Goal: Task Accomplishment & Management: Complete application form

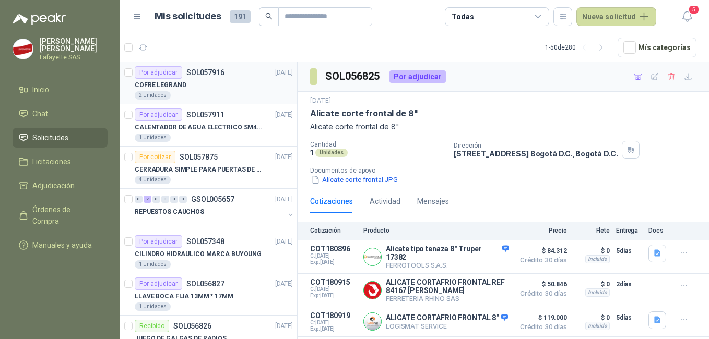
click at [215, 96] on div "2 Unidades" at bounding box center [214, 95] width 158 height 8
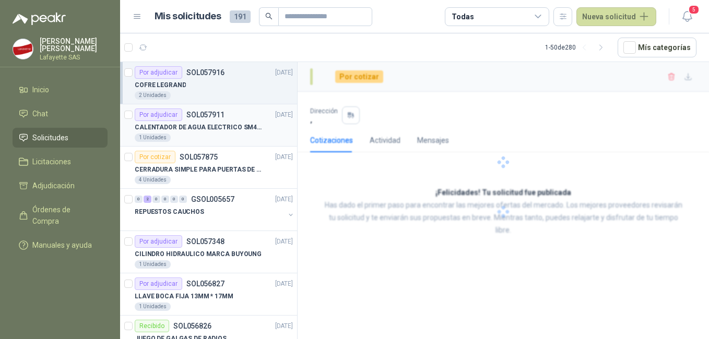
click at [220, 121] on div "Por adjudicar SOL057911" at bounding box center [180, 115] width 90 height 13
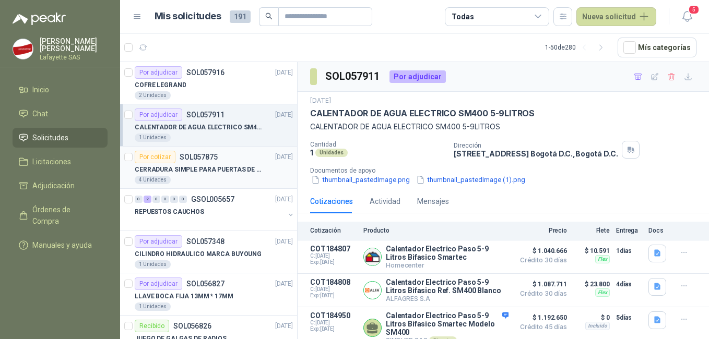
drag, startPoint x: 224, startPoint y: 176, endPoint x: 231, endPoint y: 177, distance: 7.9
click at [224, 176] on div "4 Unidades" at bounding box center [214, 180] width 158 height 8
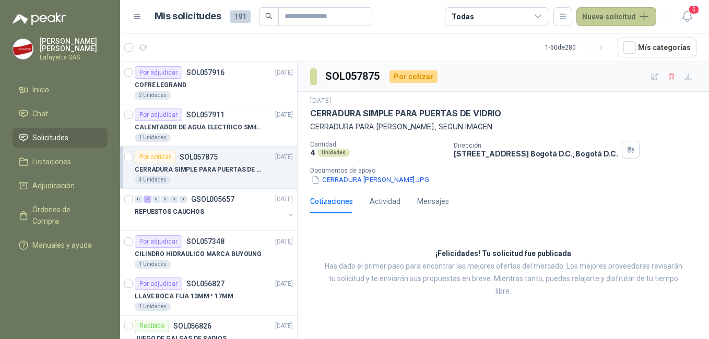
click at [625, 19] on button "Nueva solicitud" at bounding box center [617, 16] width 80 height 19
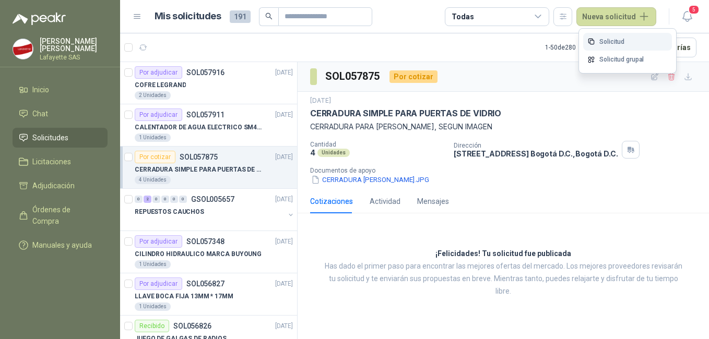
click at [620, 34] on link "Solicitud" at bounding box center [627, 42] width 89 height 18
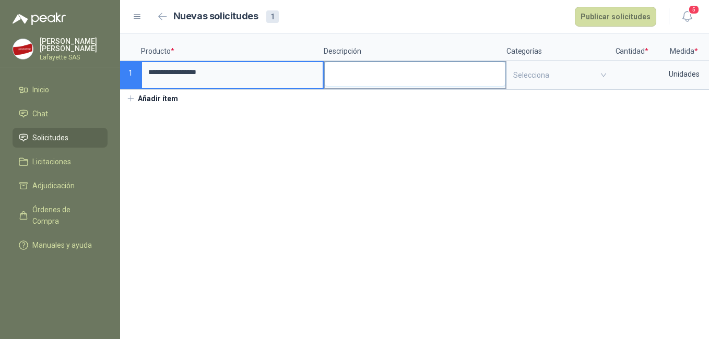
click at [345, 66] on textarea at bounding box center [415, 74] width 181 height 24
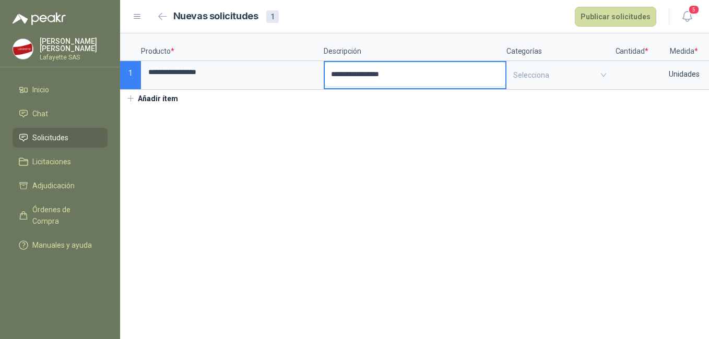
click at [409, 75] on textarea "**********" at bounding box center [415, 74] width 181 height 24
type textarea "**********"
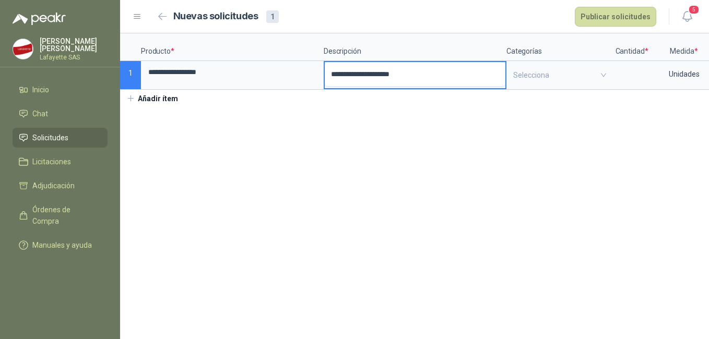
type textarea "**********"
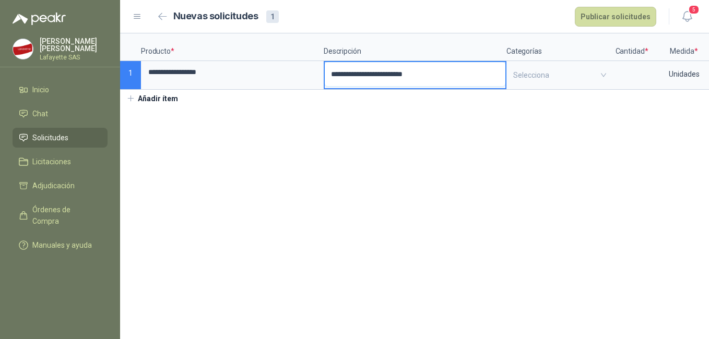
type textarea "**********"
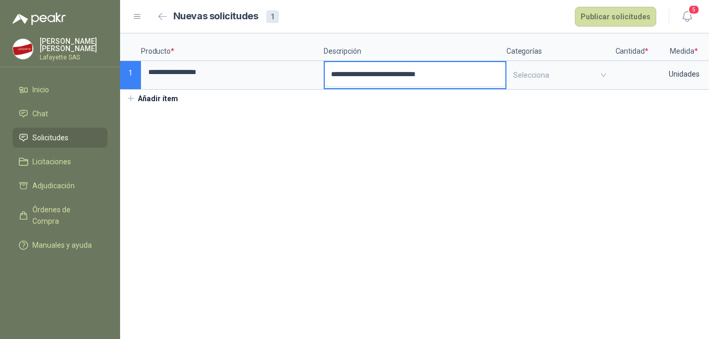
type textarea "**********"
click at [555, 72] on div at bounding box center [553, 75] width 88 height 8
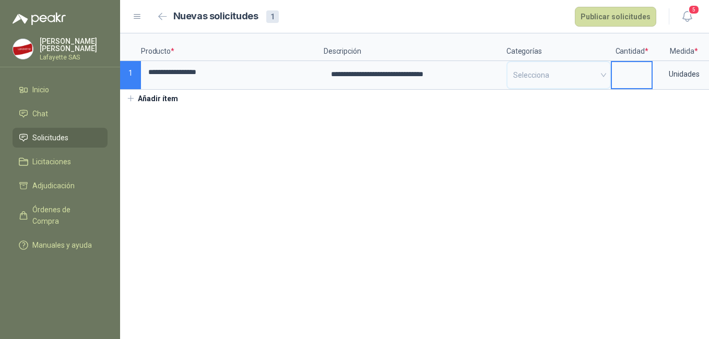
click at [624, 69] on input at bounding box center [632, 72] width 40 height 20
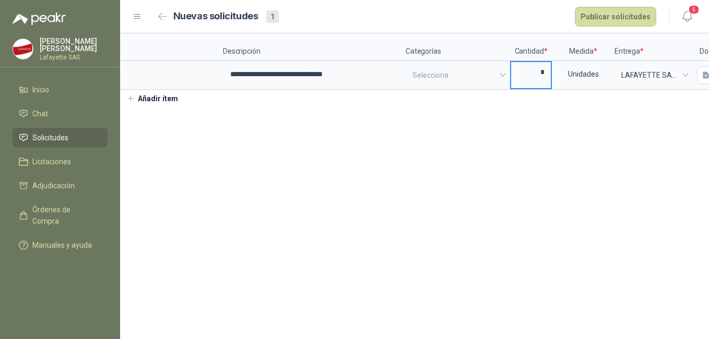
scroll to position [0, 139]
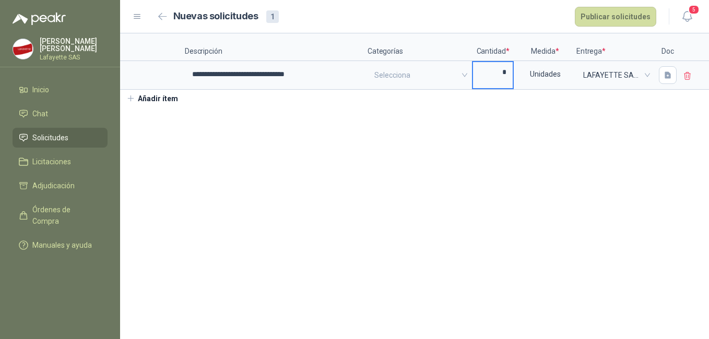
type input "*"
click at [569, 107] on div "**********" at bounding box center [414, 70] width 589 height 74
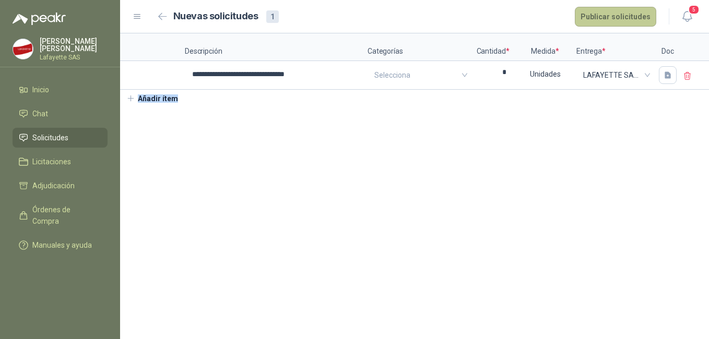
click at [613, 16] on button "Publicar solicitudes" at bounding box center [615, 17] width 81 height 20
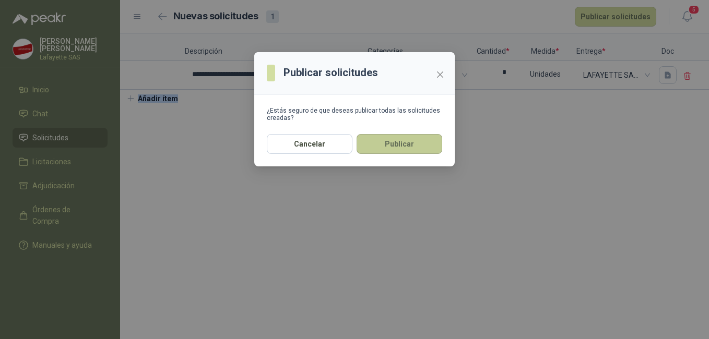
click at [400, 147] on button "Publicar" at bounding box center [400, 144] width 86 height 20
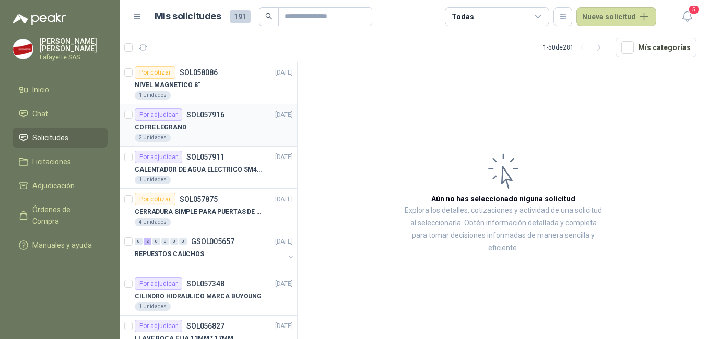
click at [229, 133] on div "COFRE LEGRAND" at bounding box center [214, 127] width 158 height 13
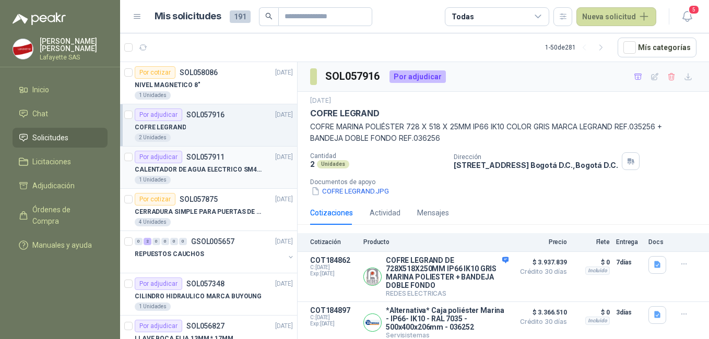
click at [229, 176] on div "1 Unidades" at bounding box center [214, 180] width 158 height 8
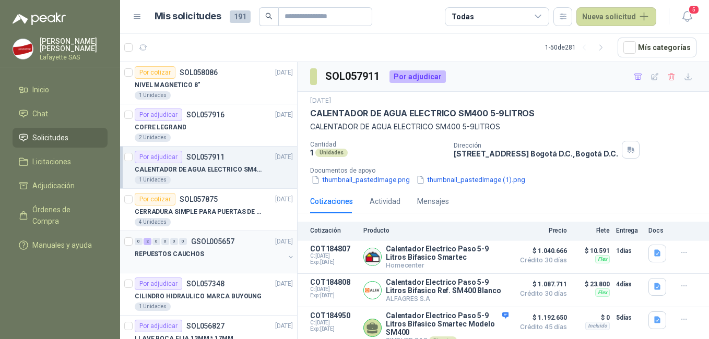
click at [228, 252] on div "REPUESTOS CAUCHOS" at bounding box center [210, 254] width 150 height 13
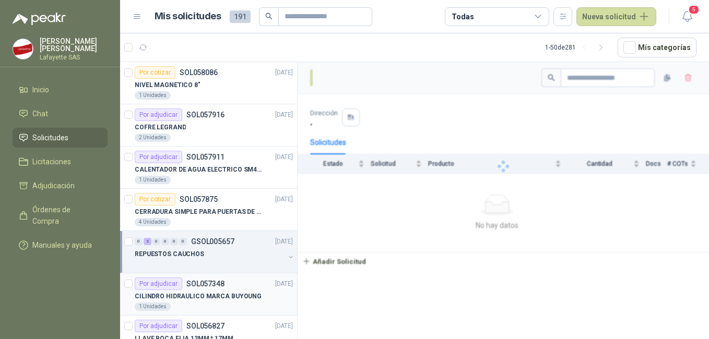
click at [235, 292] on p "CILINDRO HIDRAULICO MARCA BUYOUNG" at bounding box center [198, 297] width 127 height 10
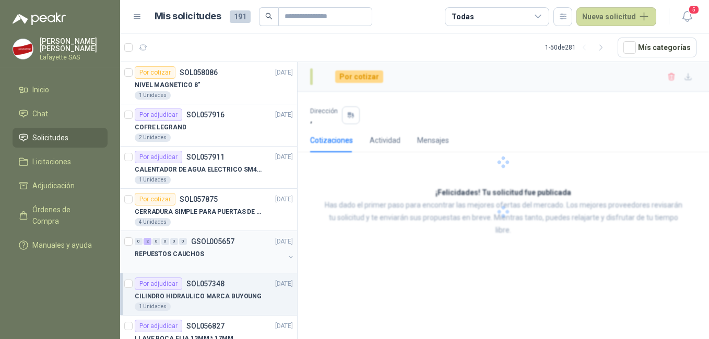
scroll to position [52, 0]
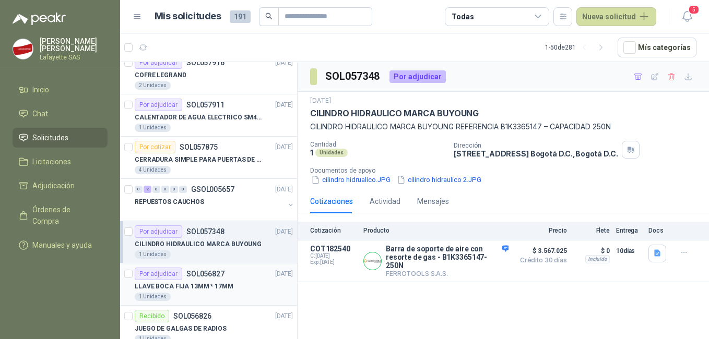
click at [217, 276] on p "SOL056827" at bounding box center [205, 274] width 38 height 7
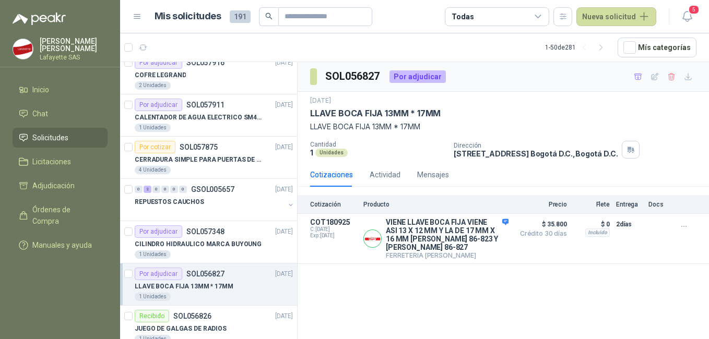
scroll to position [157, 0]
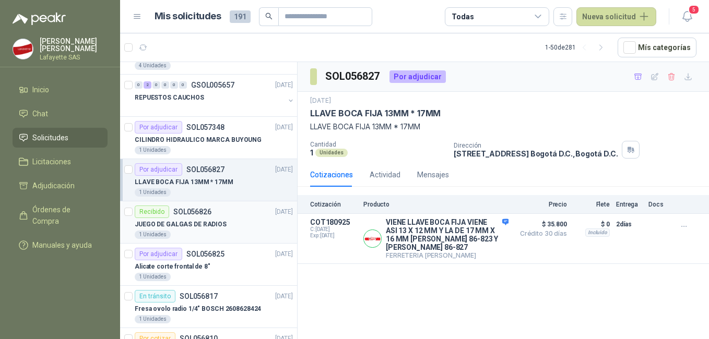
click at [210, 226] on p "JUEGO DE GALGAS DE RADIOS" at bounding box center [181, 225] width 92 height 10
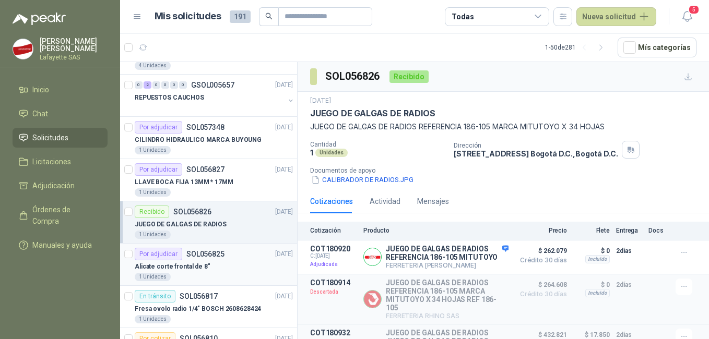
click at [216, 268] on div "Alicate corte frontal de 8"" at bounding box center [214, 267] width 158 height 13
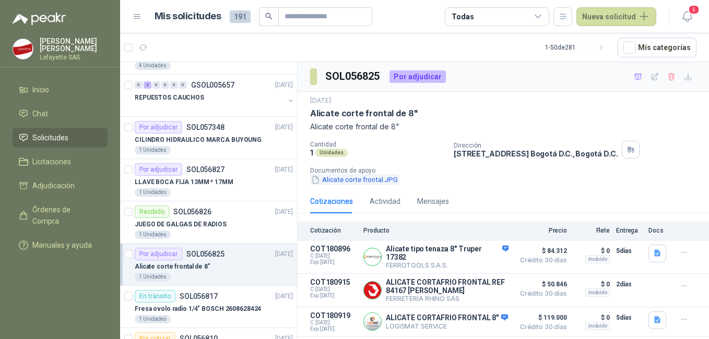
click at [353, 179] on button "Alicate corte frontal.JPG" at bounding box center [354, 179] width 89 height 11
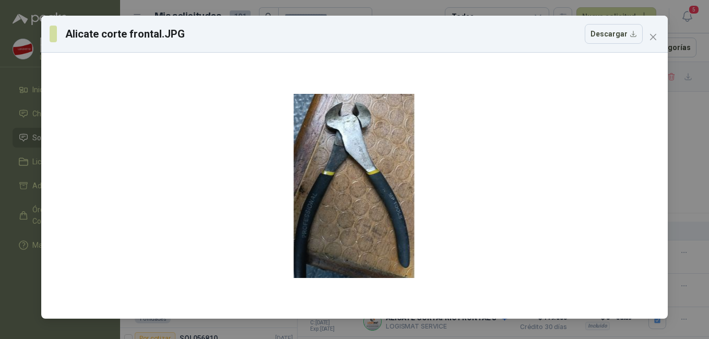
click at [693, 169] on div "Alicate corte frontal.JPG Descargar" at bounding box center [354, 169] width 709 height 339
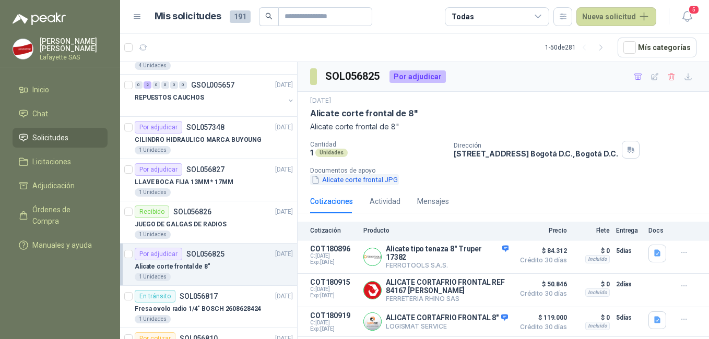
click at [341, 178] on button "Alicate corte frontal.JPG" at bounding box center [354, 179] width 89 height 11
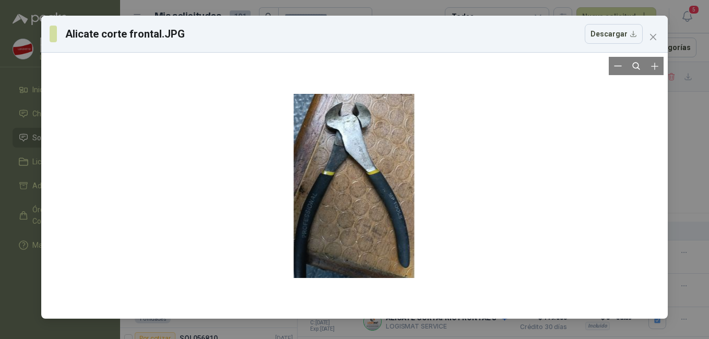
click at [409, 193] on div at bounding box center [355, 186] width 122 height 258
click at [369, 198] on div at bounding box center [355, 186] width 122 height 258
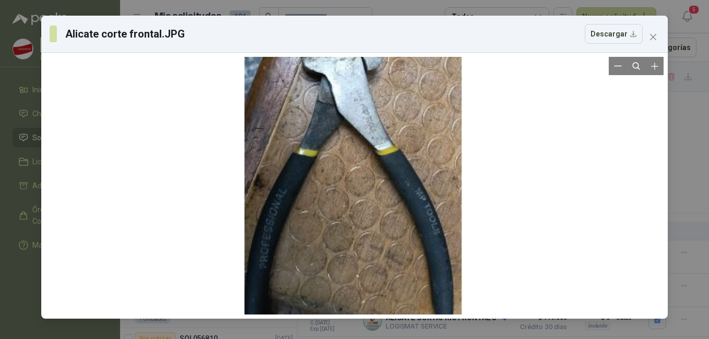
click at [362, 195] on div at bounding box center [353, 175] width 219 height 464
click at [523, 163] on div at bounding box center [354, 186] width 618 height 258
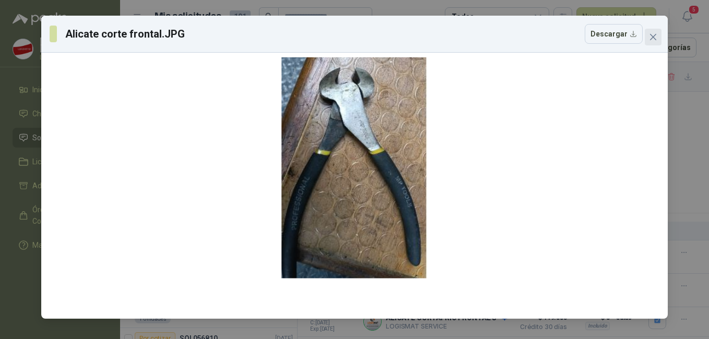
click at [657, 40] on icon "close" at bounding box center [653, 37] width 8 height 8
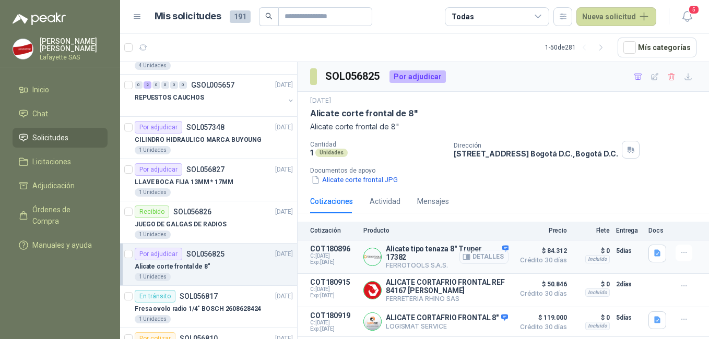
click at [483, 256] on button "Detalles" at bounding box center [484, 257] width 49 height 14
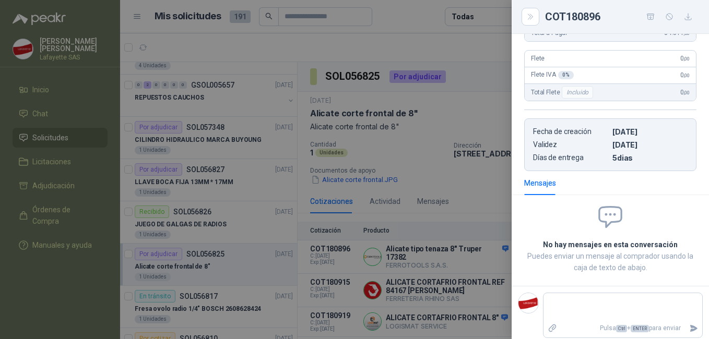
scroll to position [16, 0]
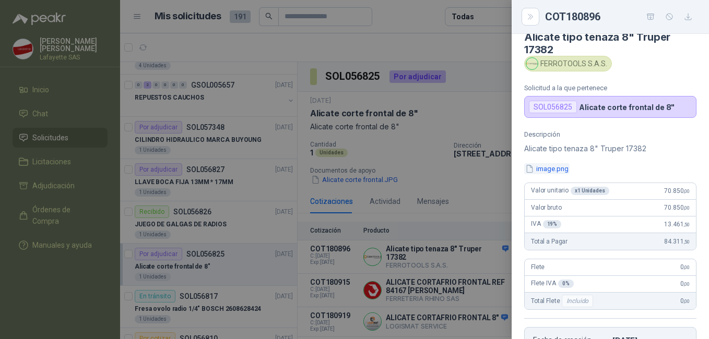
click at [551, 167] on button "image.png" at bounding box center [546, 168] width 45 height 11
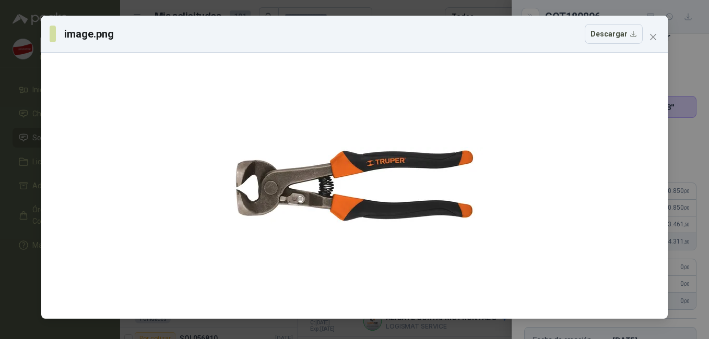
click at [690, 143] on div "image.png Descargar" at bounding box center [354, 169] width 709 height 339
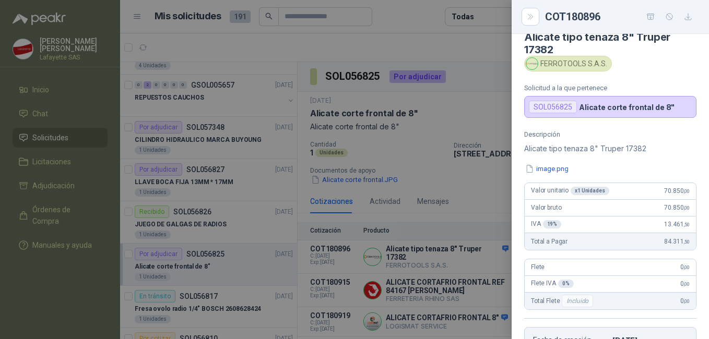
drag, startPoint x: 486, startPoint y: 223, endPoint x: 474, endPoint y: 225, distance: 12.2
click at [486, 223] on div at bounding box center [354, 169] width 709 height 339
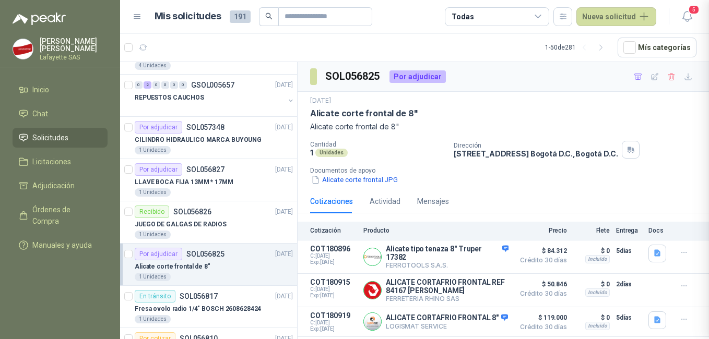
scroll to position [230, 0]
click at [479, 291] on button "Detalles" at bounding box center [484, 291] width 49 height 14
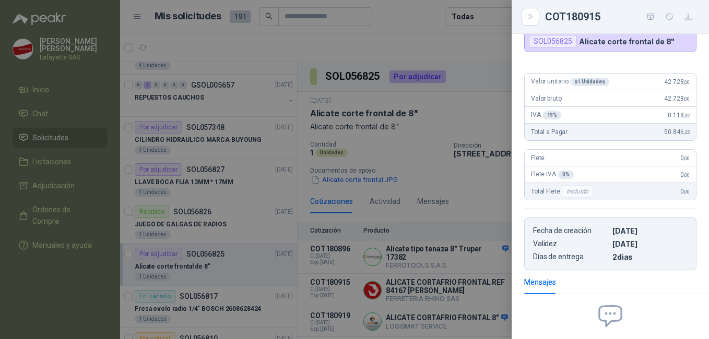
scroll to position [0, 0]
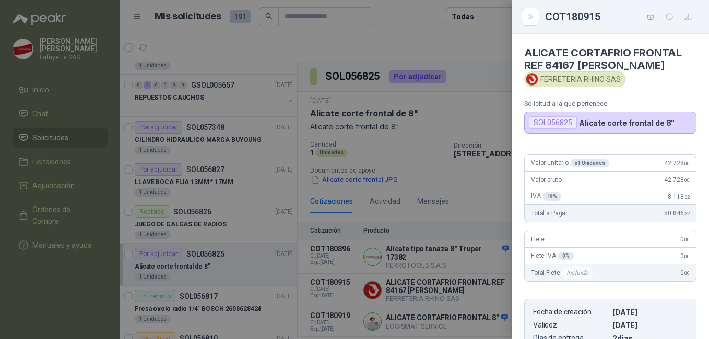
click at [436, 268] on div at bounding box center [354, 169] width 709 height 339
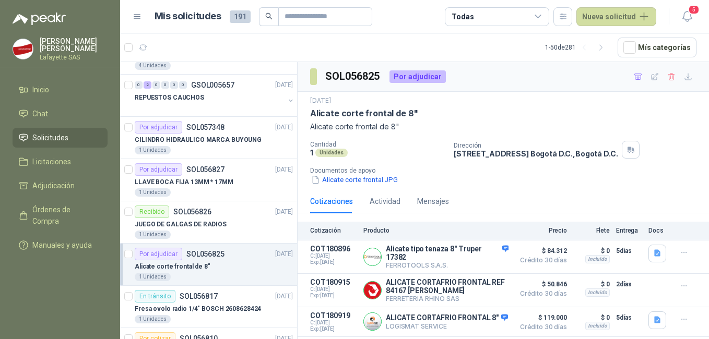
scroll to position [52, 0]
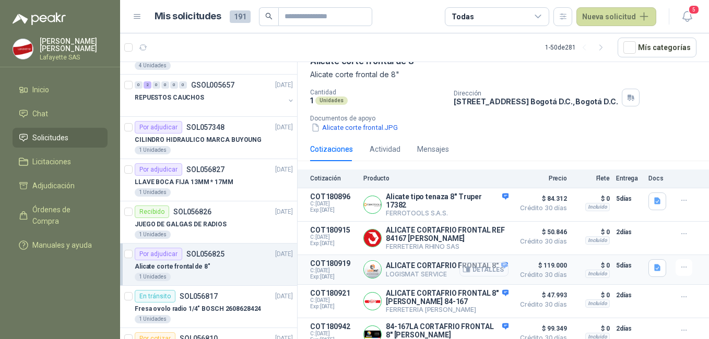
click at [472, 271] on button "Detalles" at bounding box center [484, 270] width 49 height 14
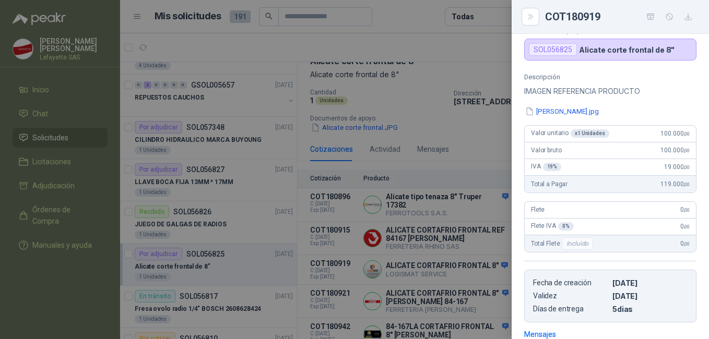
scroll to position [21, 0]
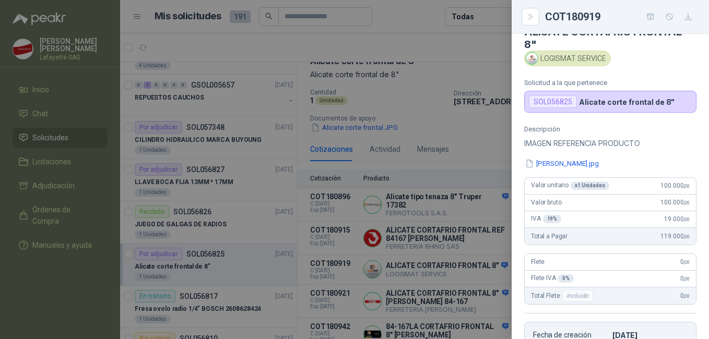
click at [552, 156] on div "Descripción IMAGEN REFERENCIA PRODUCTO [PERSON_NAME].jpg Valor unitario x 1 Uni…" at bounding box center [610, 250] width 197 height 250
click at [552, 163] on button "[PERSON_NAME].jpg" at bounding box center [562, 163] width 76 height 11
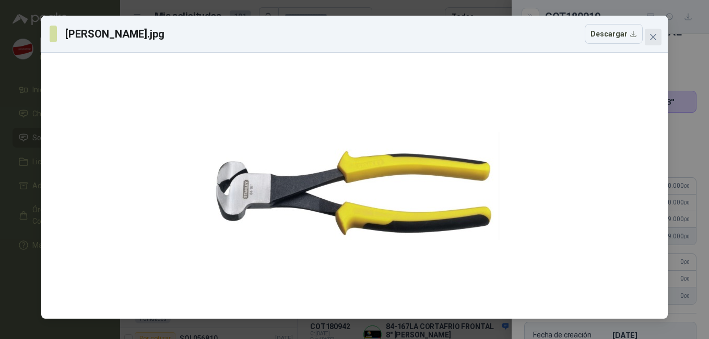
click at [653, 35] on icon "close" at bounding box center [653, 37] width 8 height 8
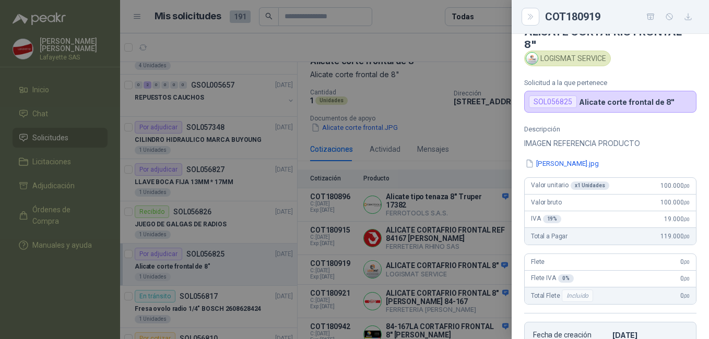
click at [422, 249] on div at bounding box center [354, 169] width 709 height 339
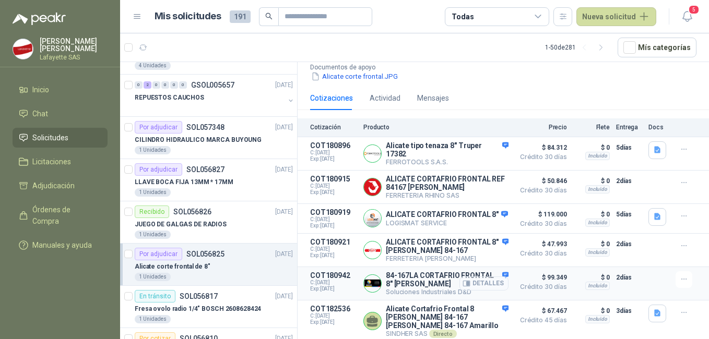
scroll to position [107, 0]
click at [473, 319] on button "Detalles" at bounding box center [484, 321] width 49 height 14
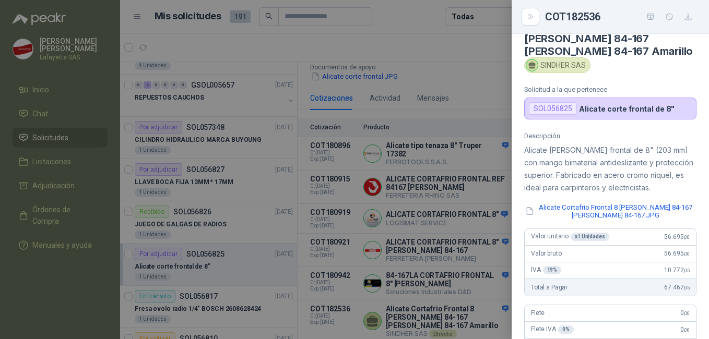
scroll to position [0, 0]
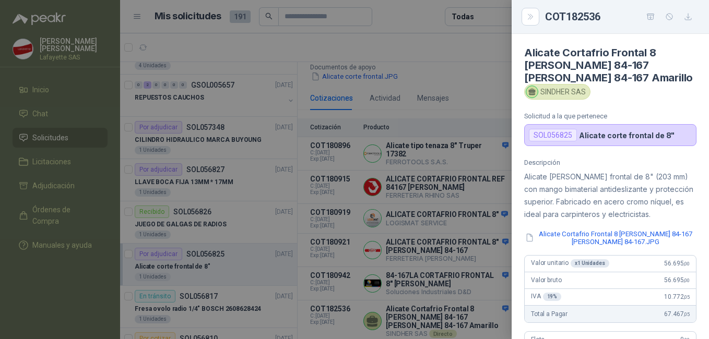
click at [391, 265] on div at bounding box center [354, 169] width 709 height 339
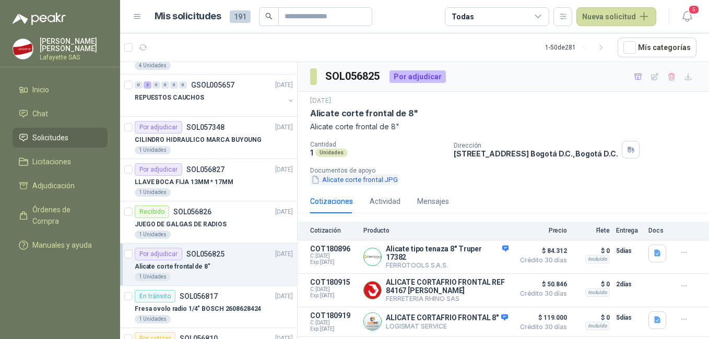
click at [371, 183] on button "Alicate corte frontal.JPG" at bounding box center [354, 179] width 89 height 11
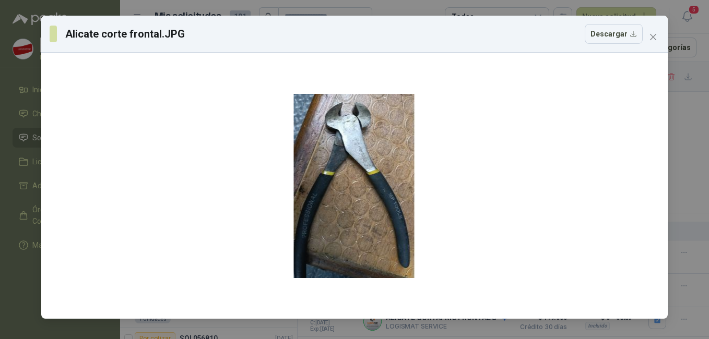
click at [706, 140] on div "Alicate corte frontal.JPG Descargar" at bounding box center [354, 169] width 709 height 339
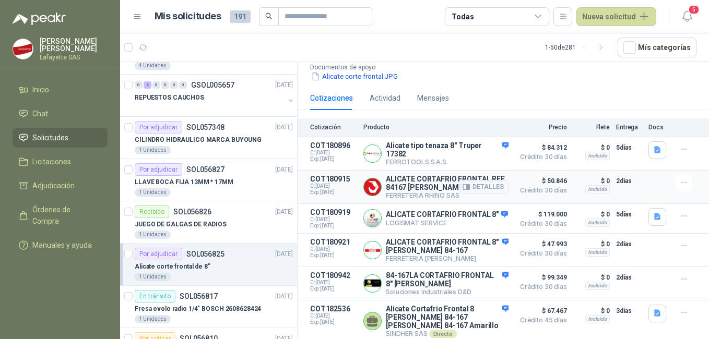
scroll to position [3, 0]
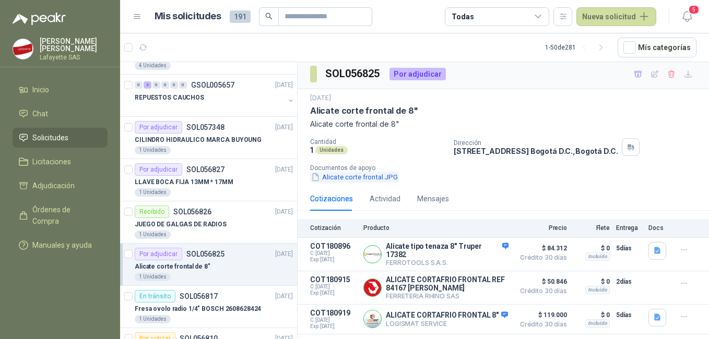
click at [339, 178] on button "Alicate corte frontal.JPG" at bounding box center [354, 177] width 89 height 11
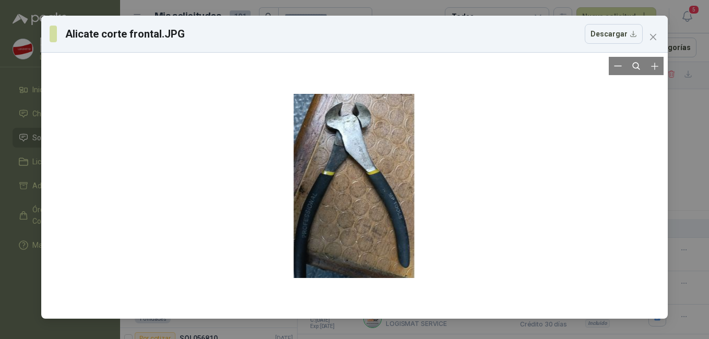
click at [368, 151] on div at bounding box center [355, 186] width 122 height 258
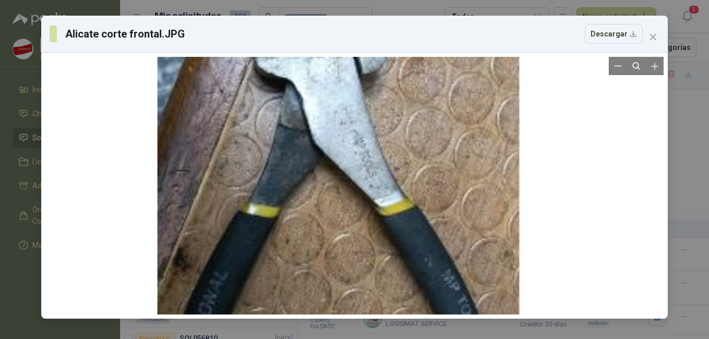
drag, startPoint x: 294, startPoint y: 190, endPoint x: 245, endPoint y: 251, distance: 78.4
click at [250, 254] on div at bounding box center [340, 249] width 365 height 774
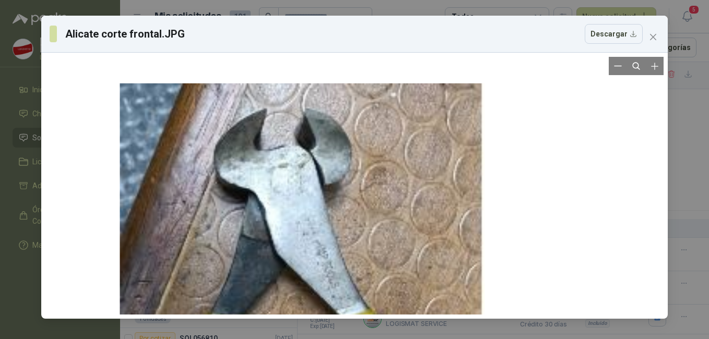
drag, startPoint x: 337, startPoint y: 158, endPoint x: 240, endPoint y: 245, distance: 130.6
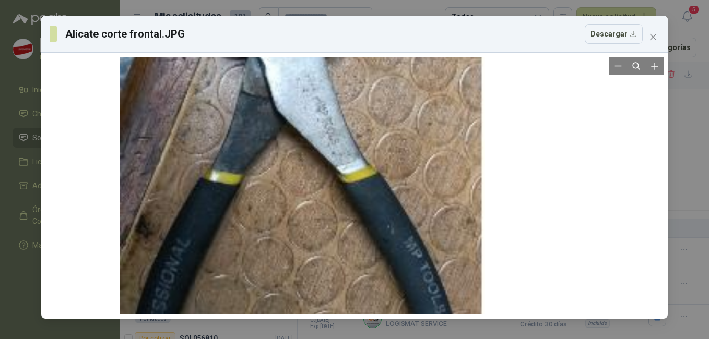
drag, startPoint x: 417, startPoint y: 221, endPoint x: 314, endPoint y: 76, distance: 177.7
click at [314, 76] on div at bounding box center [302, 216] width 365 height 774
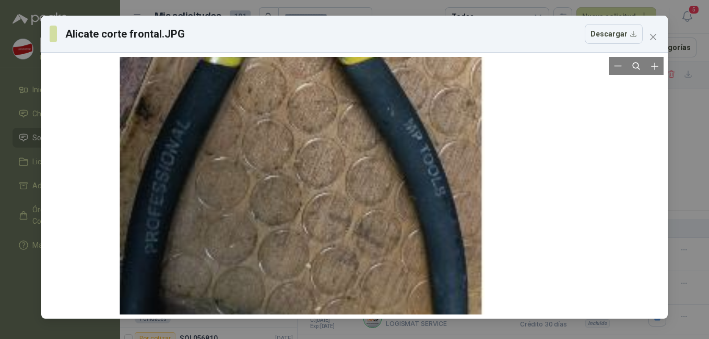
drag, startPoint x: 482, startPoint y: 233, endPoint x: 255, endPoint y: 146, distance: 242.9
click at [255, 146] on div at bounding box center [302, 98] width 365 height 774
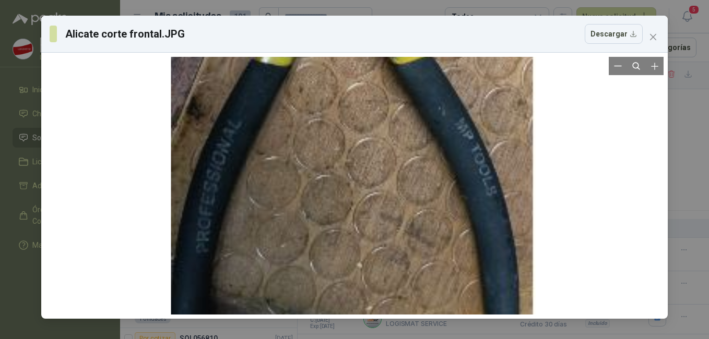
click at [278, 150] on div at bounding box center [353, 97] width 365 height 774
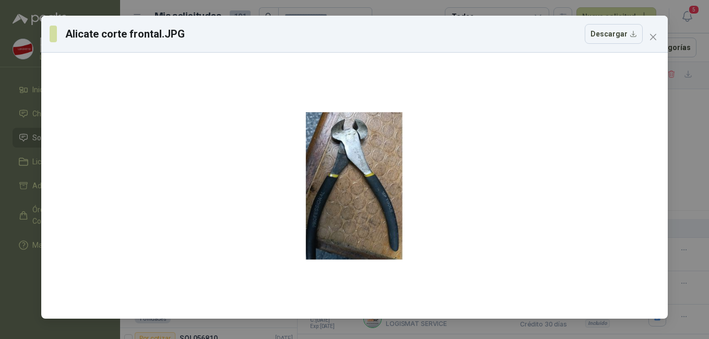
click at [671, 156] on div "Alicate corte frontal.JPG Descargar" at bounding box center [354, 169] width 709 height 339
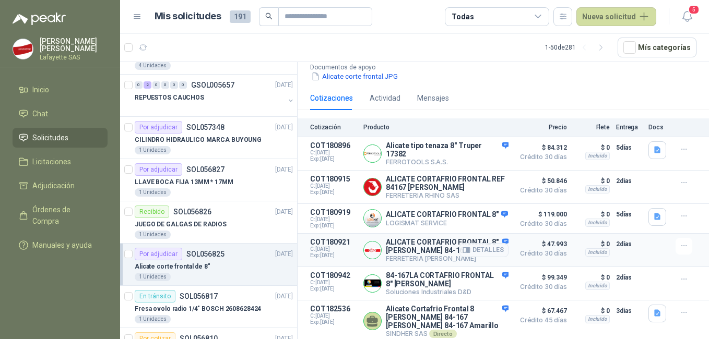
scroll to position [107, 0]
click at [482, 283] on button "Detalles" at bounding box center [484, 284] width 49 height 14
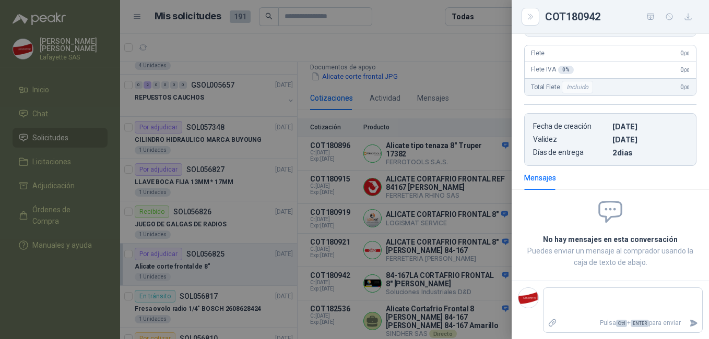
scroll to position [0, 0]
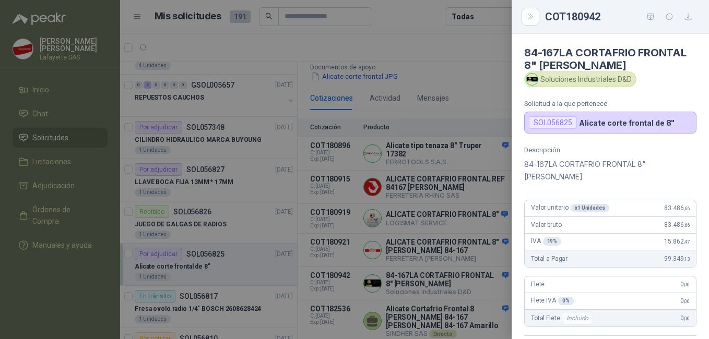
drag, startPoint x: 383, startPoint y: 252, endPoint x: 389, endPoint y: 255, distance: 6.5
click at [383, 252] on div at bounding box center [354, 169] width 709 height 339
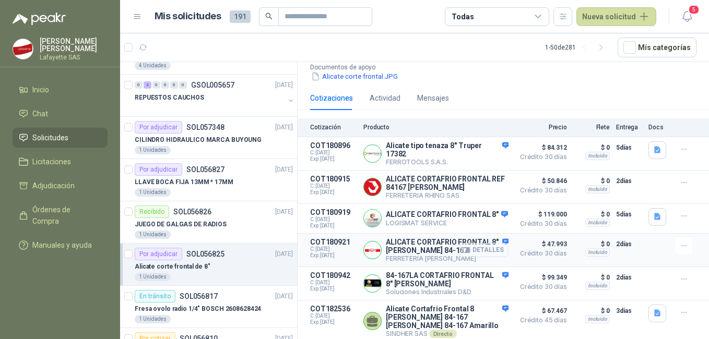
click at [474, 245] on button "Detalles" at bounding box center [484, 250] width 49 height 14
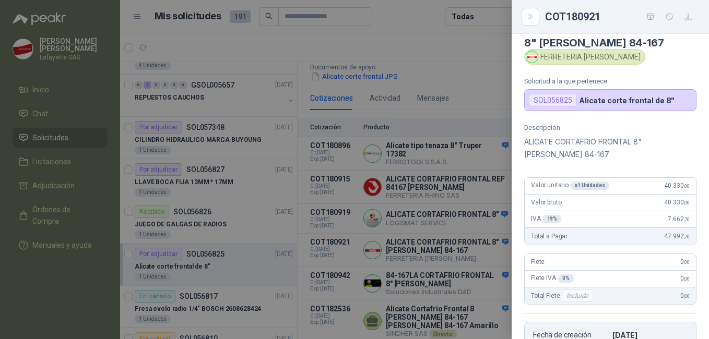
scroll to position [0, 0]
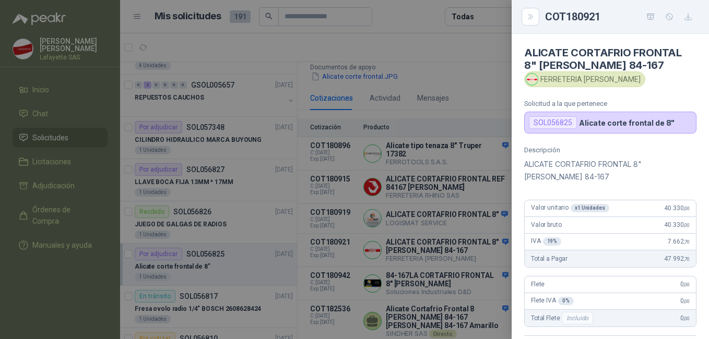
click at [417, 236] on div at bounding box center [354, 169] width 709 height 339
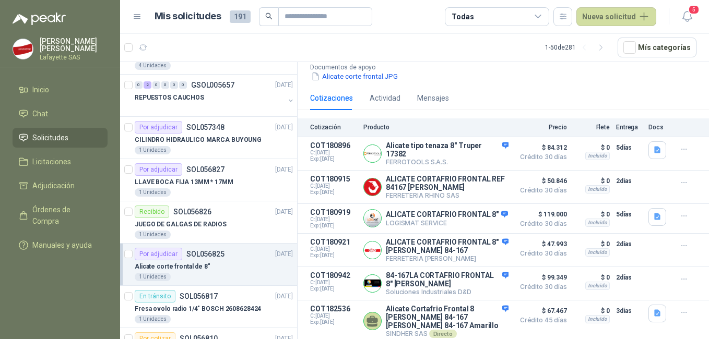
click at [431, 204] on article "COT180919 C: [DATE] Exp: [DATE] ALICATE CORTAFRIO FRONTAL 8" LOGISMAT SERVICE D…" at bounding box center [504, 219] width 412 height 30
click at [478, 212] on button "Detalles" at bounding box center [484, 219] width 49 height 14
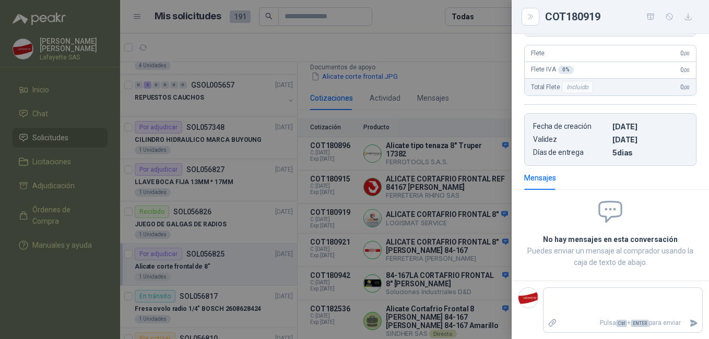
scroll to position [0, 0]
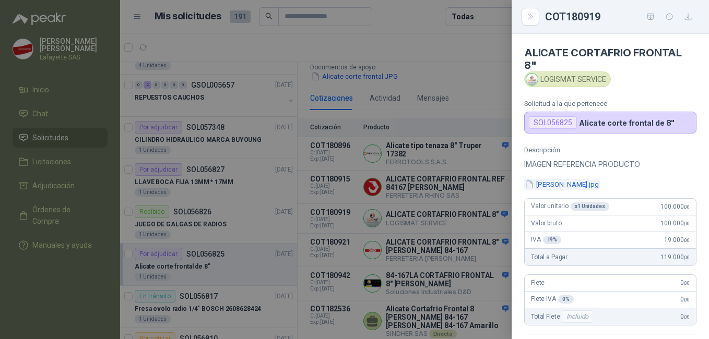
click at [539, 184] on button "[PERSON_NAME].jpg" at bounding box center [562, 184] width 76 height 11
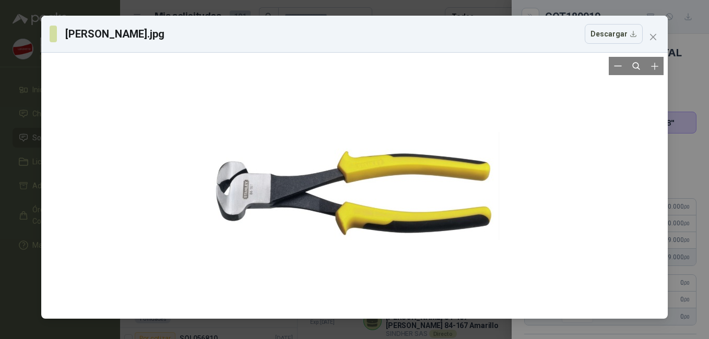
click at [237, 205] on div at bounding box center [354, 186] width 290 height 258
click at [228, 200] on div at bounding box center [354, 186] width 290 height 258
click at [244, 192] on div at bounding box center [354, 186] width 290 height 258
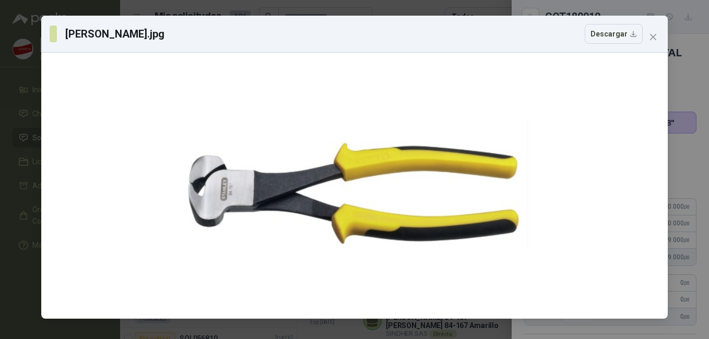
click at [16, 163] on div "[PERSON_NAME].jpg Descargar" at bounding box center [354, 169] width 709 height 339
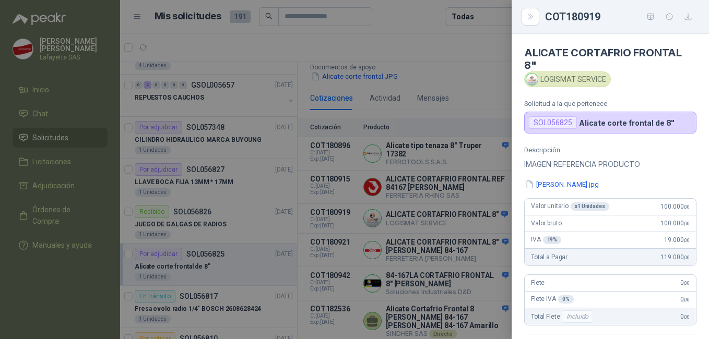
click at [197, 152] on div at bounding box center [354, 169] width 709 height 339
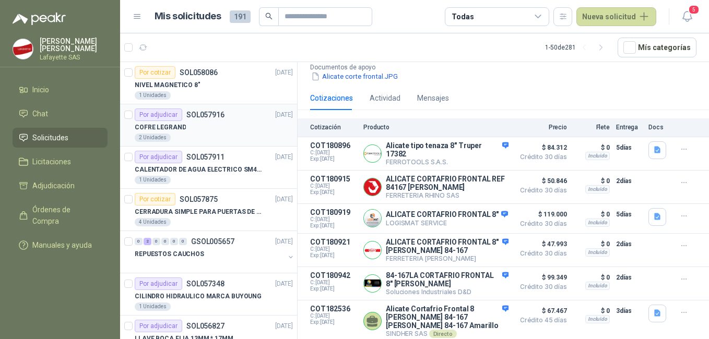
drag, startPoint x: 215, startPoint y: 100, endPoint x: 200, endPoint y: 105, distance: 16.4
click at [215, 99] on article "Por cotizar SOL058086 [DATE] NIVEL MAGNETICO 8" 1 Unidades" at bounding box center [208, 83] width 177 height 42
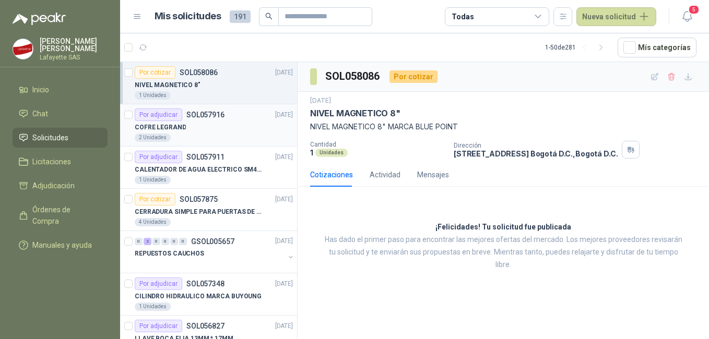
click at [215, 131] on div "COFRE LEGRAND" at bounding box center [214, 127] width 158 height 13
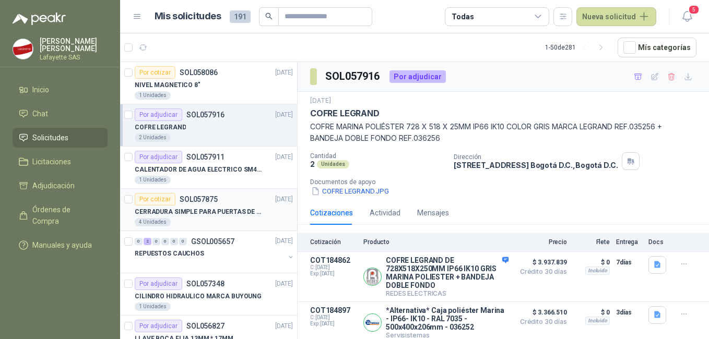
click at [205, 215] on p "CERRADURA SIMPLE PARA PUERTAS DE VIDRIO" at bounding box center [200, 212] width 130 height 10
